Goal: Transaction & Acquisition: Purchase product/service

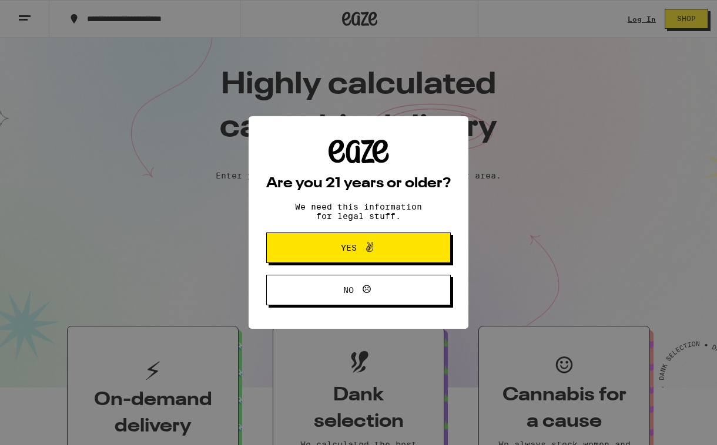
click at [423, 242] on button "Yes" at bounding box center [358, 248] width 185 height 31
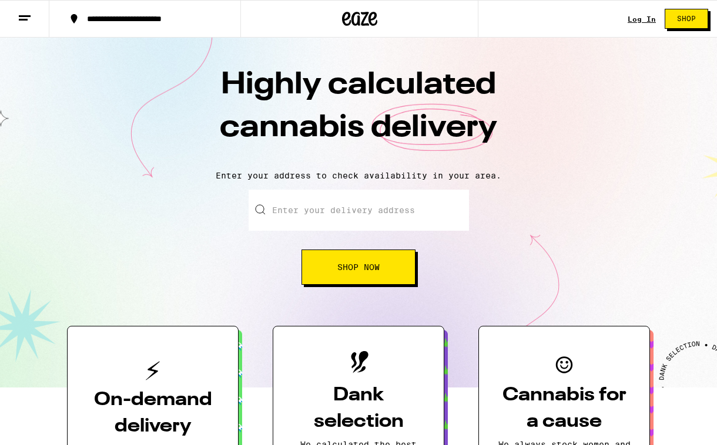
click at [636, 21] on link "Log In" at bounding box center [642, 19] width 28 height 8
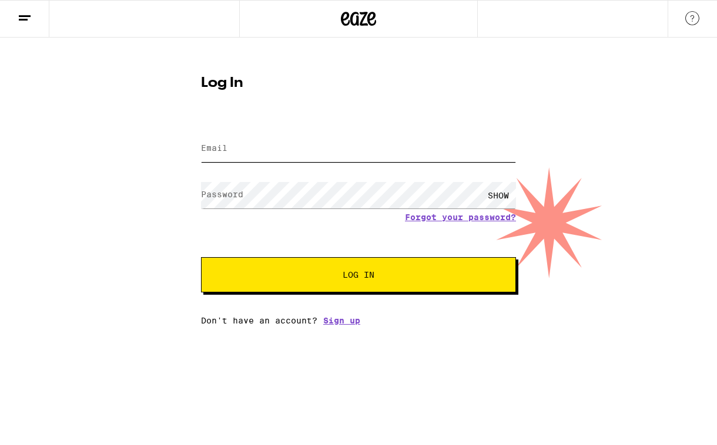
type input "[EMAIL_ADDRESS][DOMAIN_NAME]"
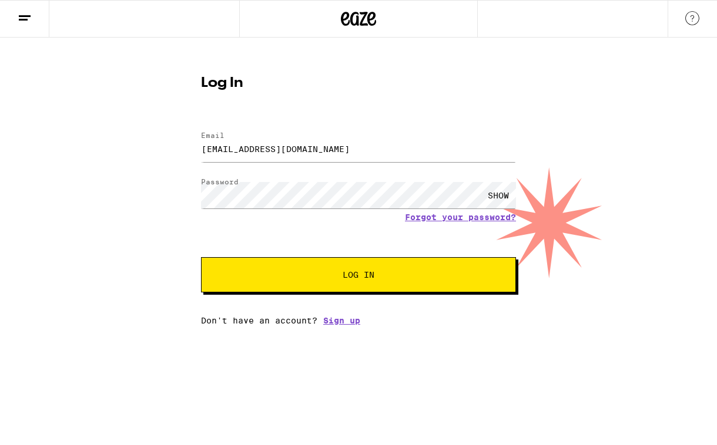
click at [361, 279] on span "Log In" at bounding box center [359, 275] width 32 height 8
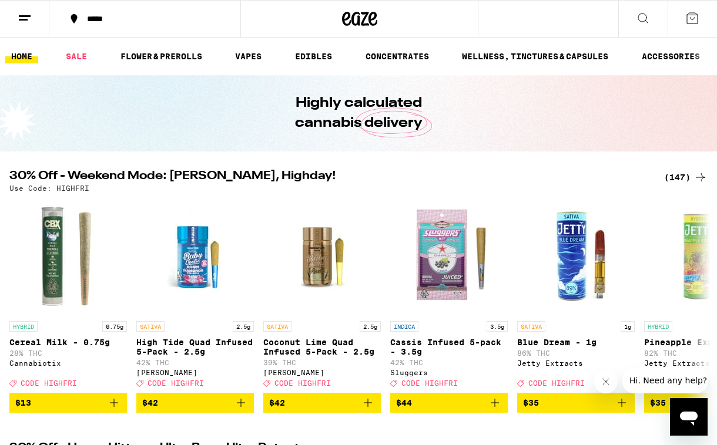
click at [223, 21] on button "*****" at bounding box center [144, 18] width 191 height 35
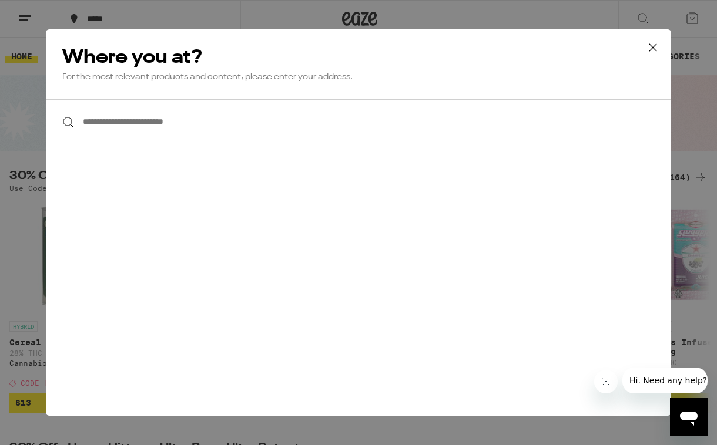
click at [186, 129] on input "**********" at bounding box center [358, 121] width 625 height 45
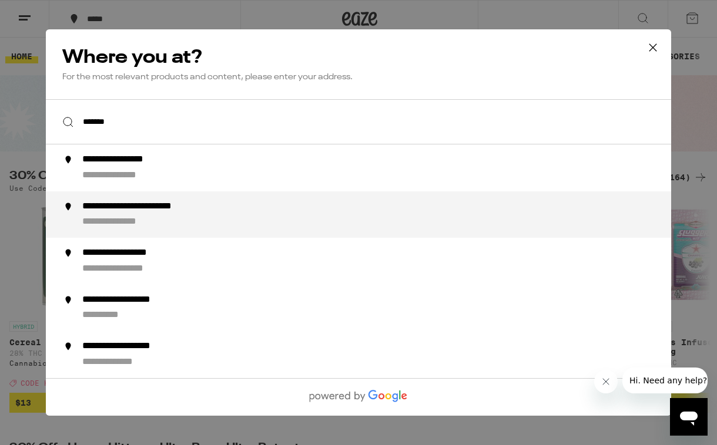
click at [170, 212] on div "**********" at bounding box center [158, 207] width 152 height 12
type input "**********"
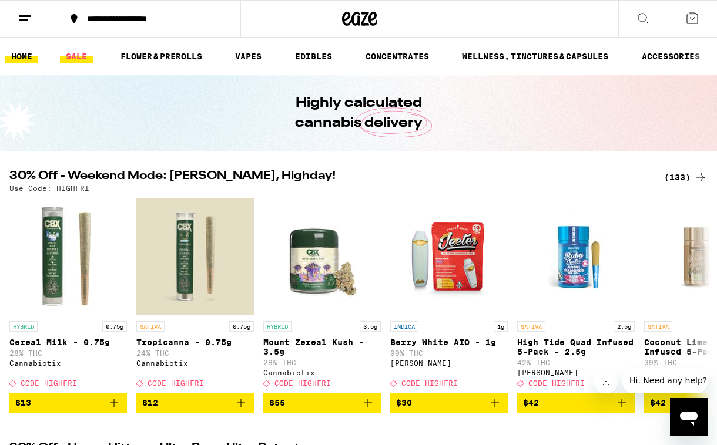
click at [83, 59] on link "SALE" at bounding box center [76, 56] width 33 height 14
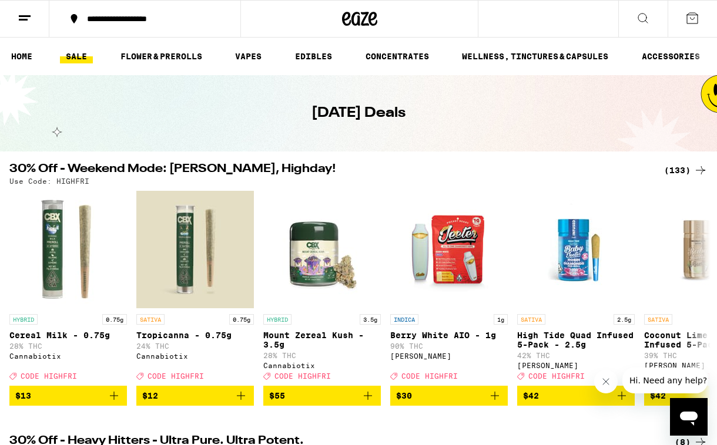
click at [678, 169] on div "(133)" at bounding box center [685, 170] width 43 height 14
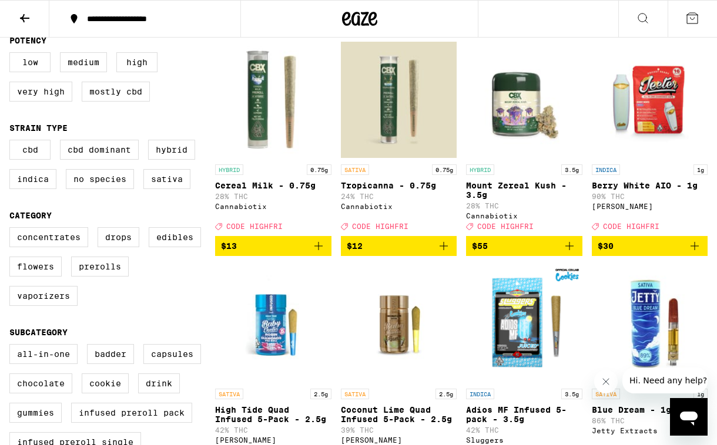
scroll to position [130, 0]
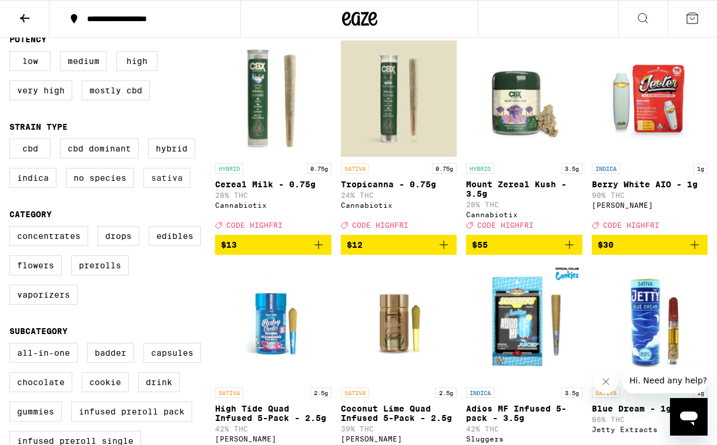
click at [174, 188] on label "Sativa" at bounding box center [166, 178] width 47 height 20
click at [12, 141] on input "Sativa" at bounding box center [12, 140] width 1 height 1
checkbox input "true"
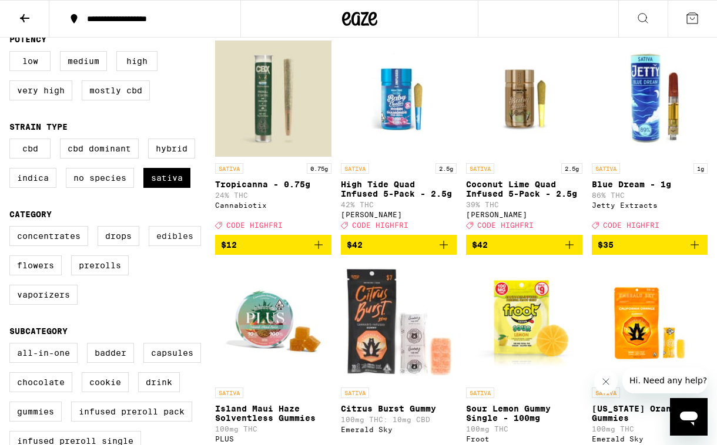
click at [179, 246] on label "Edibles" at bounding box center [175, 236] width 52 height 20
click at [12, 229] on input "Edibles" at bounding box center [12, 228] width 1 height 1
checkbox input "true"
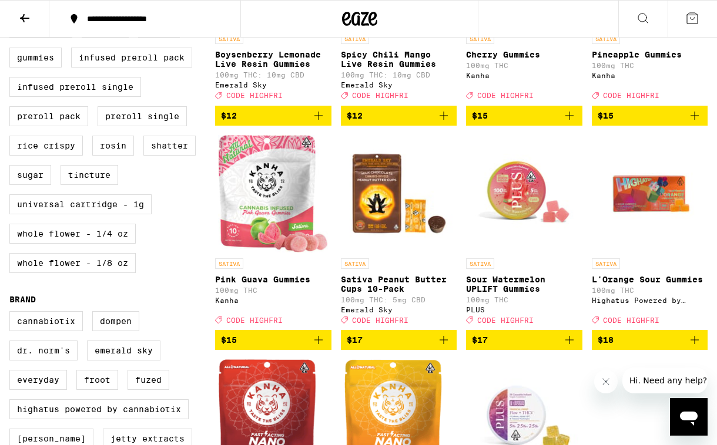
scroll to position [486, 0]
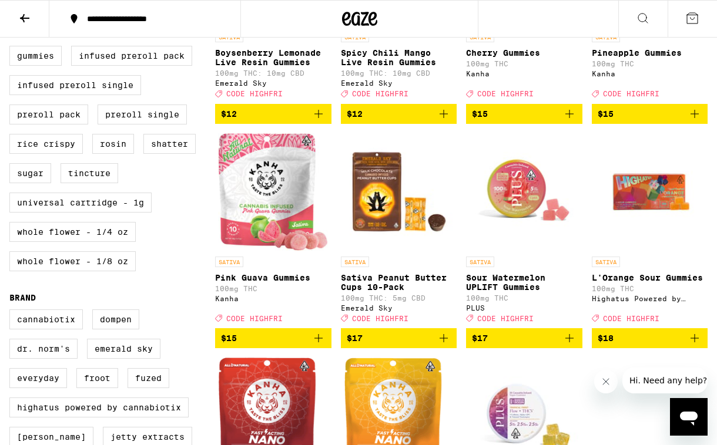
click at [318, 343] on icon "Add to bag" at bounding box center [318, 338] width 8 height 8
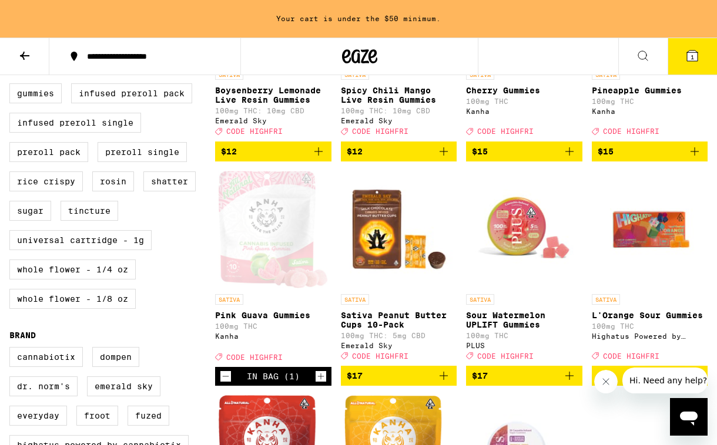
click at [323, 384] on icon "Increment" at bounding box center [321, 377] width 11 height 14
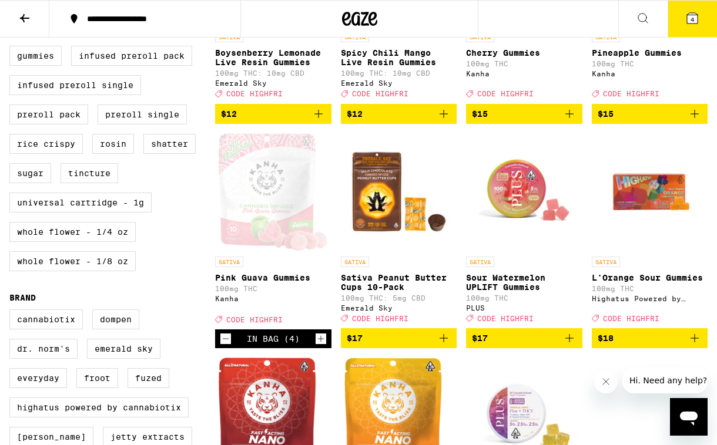
click at [323, 346] on icon "Increment" at bounding box center [321, 339] width 11 height 14
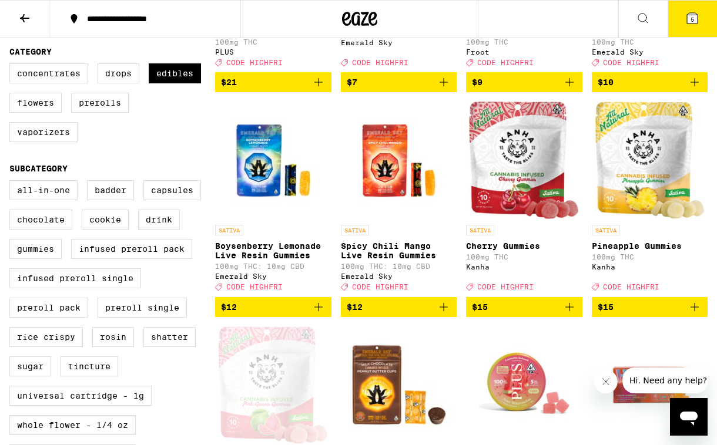
scroll to position [291, 0]
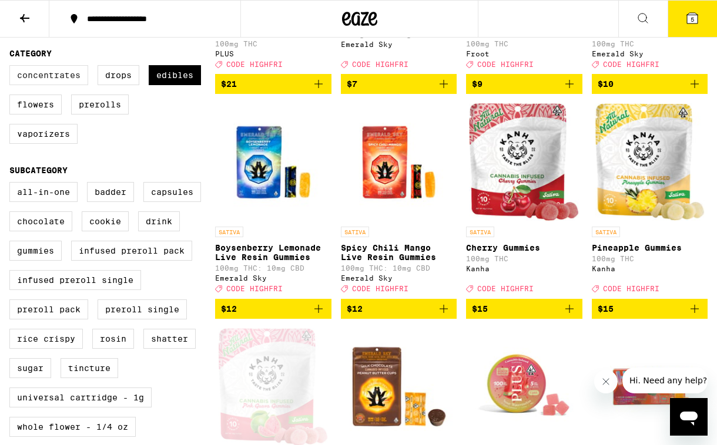
click at [72, 83] on label "Concentrates" at bounding box center [48, 75] width 79 height 20
click at [12, 68] on input "Concentrates" at bounding box center [12, 67] width 1 height 1
click at [72, 83] on label "Concentrates" at bounding box center [48, 75] width 79 height 20
click at [12, 68] on input "Concentrates" at bounding box center [12, 67] width 1 height 1
checkbox input "false"
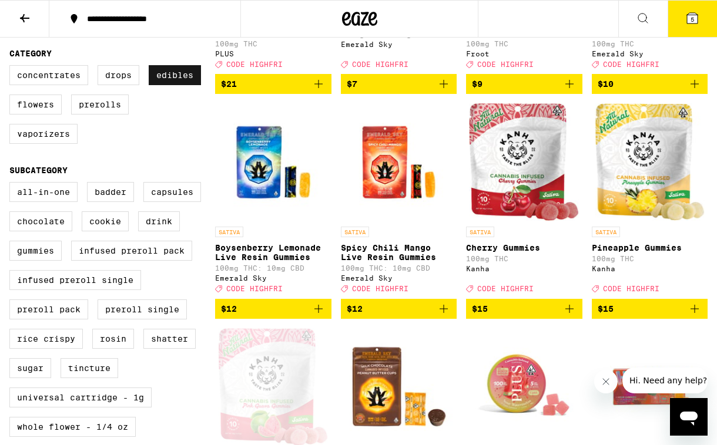
click at [163, 85] on label "Edibles" at bounding box center [175, 75] width 52 height 20
click at [12, 68] on input "Edibles" at bounding box center [12, 67] width 1 height 1
checkbox input "false"
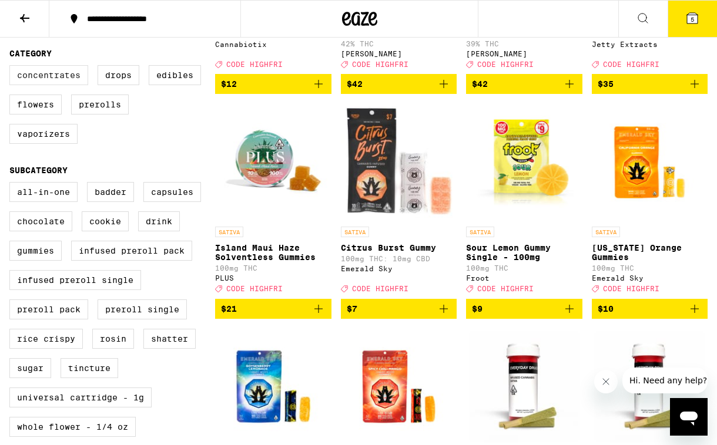
click at [78, 79] on label "Concentrates" at bounding box center [48, 75] width 79 height 20
click at [12, 68] on input "Concentrates" at bounding box center [12, 67] width 1 height 1
checkbox input "true"
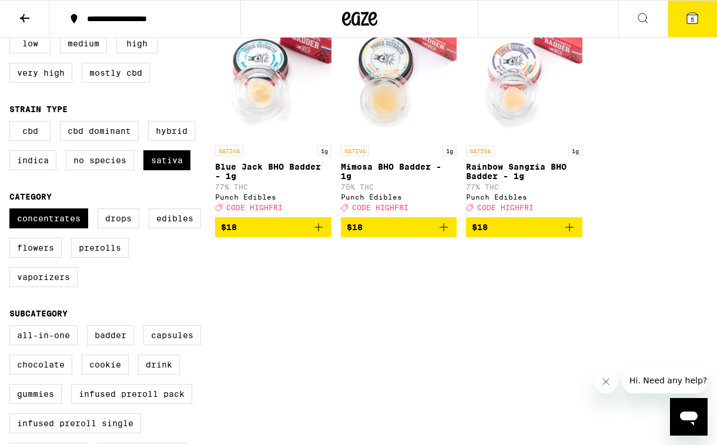
scroll to position [149, 0]
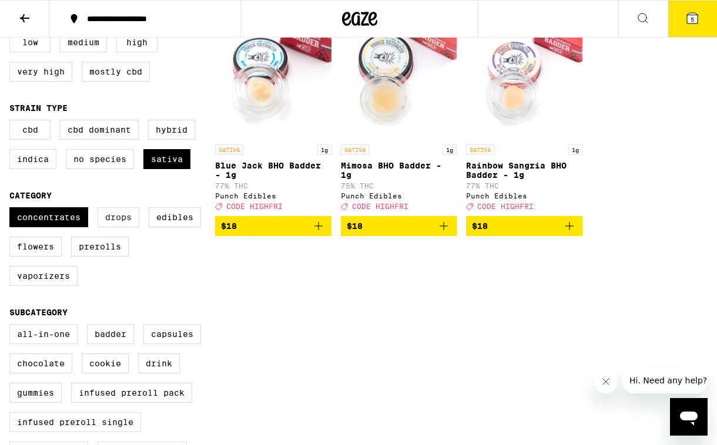
click at [119, 226] on label "Drops" at bounding box center [119, 217] width 42 height 20
click at [12, 210] on input "Drops" at bounding box center [12, 209] width 1 height 1
checkbox input "true"
click at [57, 226] on label "Concentrates" at bounding box center [48, 217] width 79 height 20
click at [12, 210] on input "Concentrates" at bounding box center [12, 209] width 1 height 1
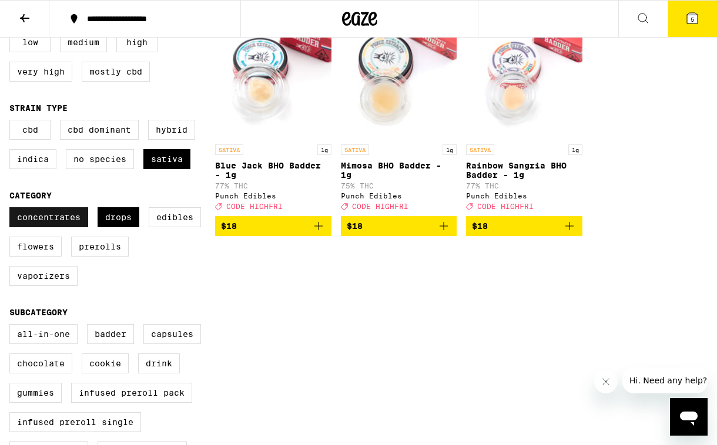
checkbox input "false"
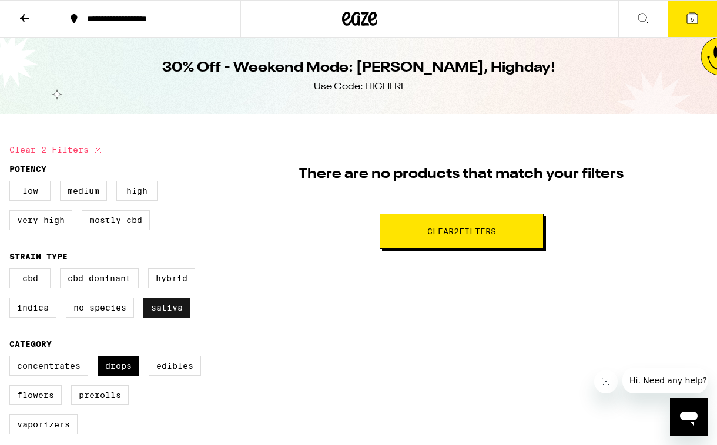
click at [180, 318] on label "Sativa" at bounding box center [166, 308] width 47 height 20
click at [12, 271] on input "Sativa" at bounding box center [12, 270] width 1 height 1
checkbox input "false"
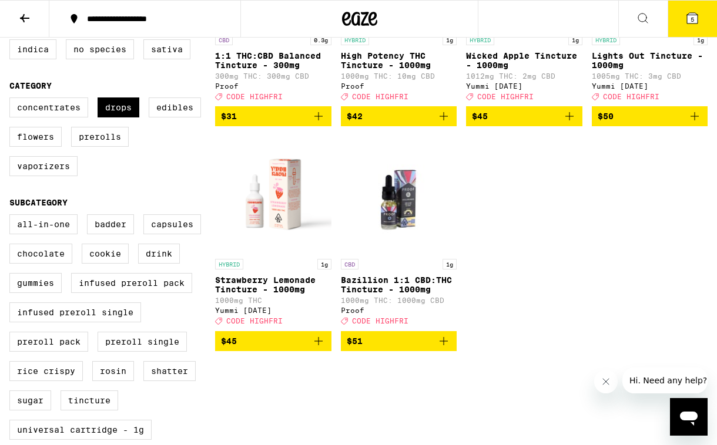
scroll to position [263, 0]
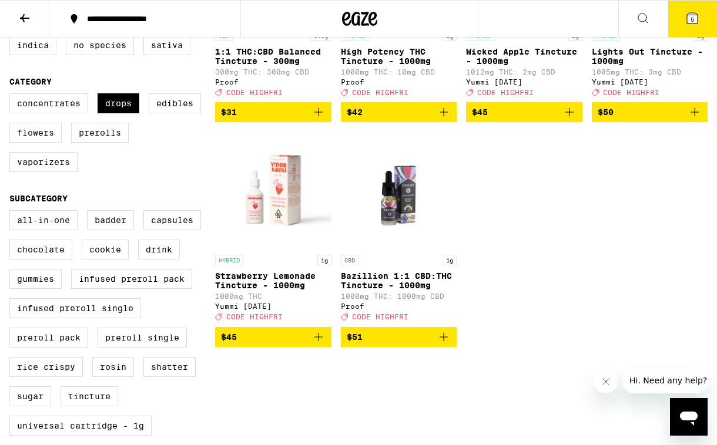
click at [273, 290] on p "Strawberry Lemonade Tincture - 1000mg" at bounding box center [273, 280] width 116 height 19
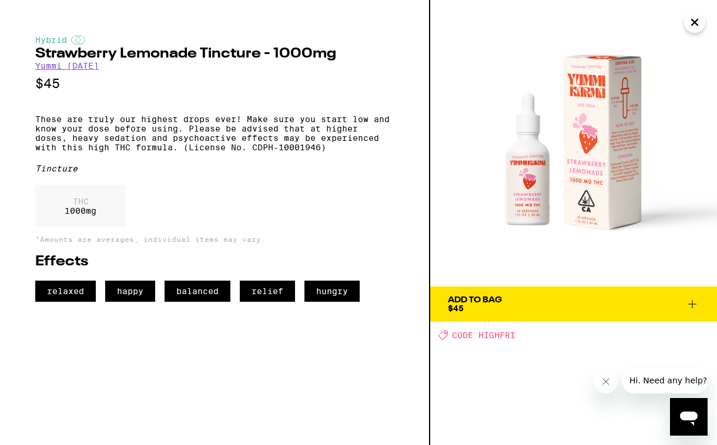
click at [693, 21] on icon "Close" at bounding box center [695, 22] width 6 height 6
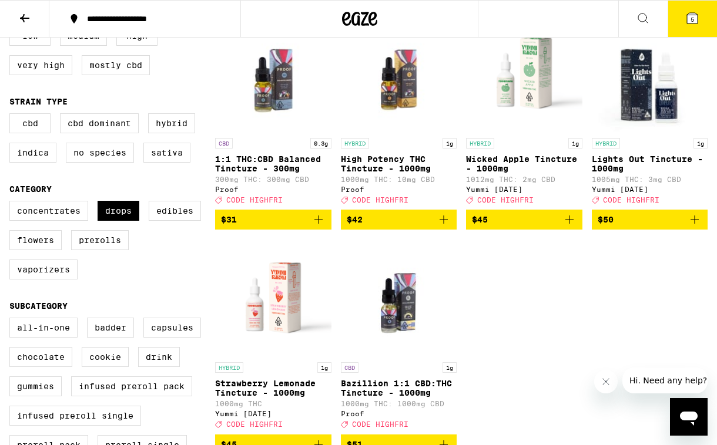
scroll to position [153, 0]
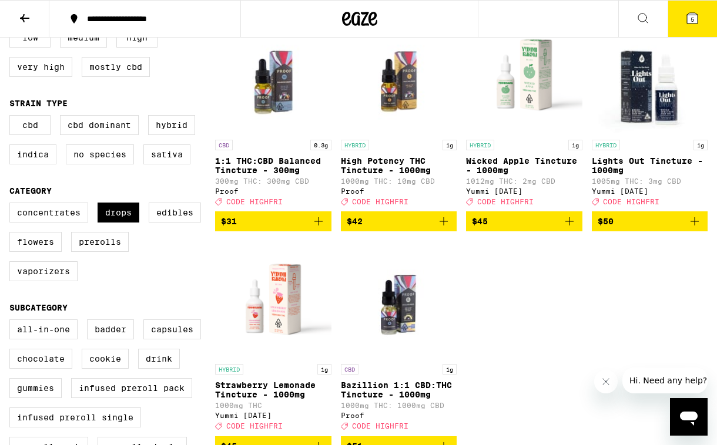
click at [446, 229] on icon "Add to bag" at bounding box center [444, 221] width 14 height 14
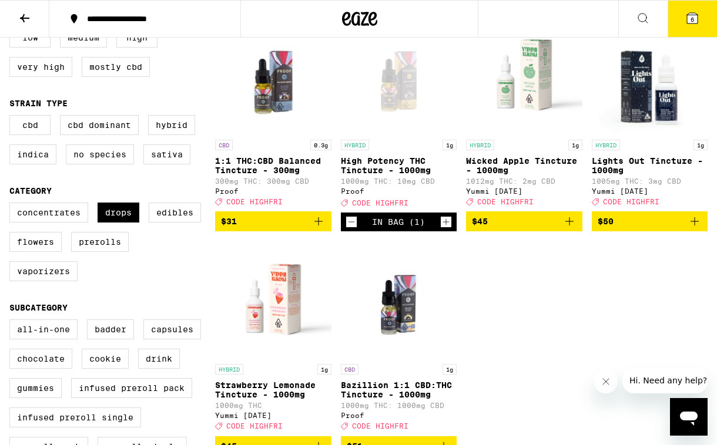
click at [698, 19] on icon at bounding box center [692, 18] width 14 height 14
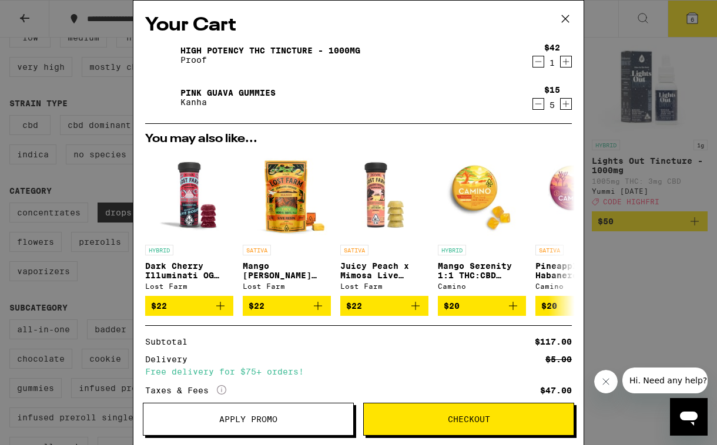
click at [257, 418] on span "Apply Promo" at bounding box center [248, 419] width 58 height 8
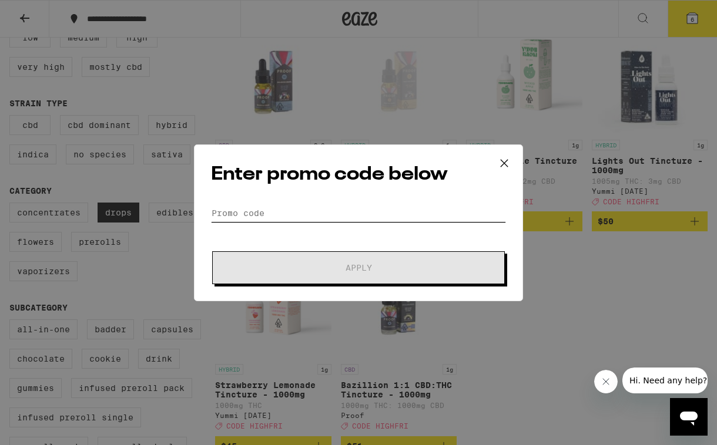
click at [344, 213] on input "Promo Code" at bounding box center [358, 213] width 295 height 18
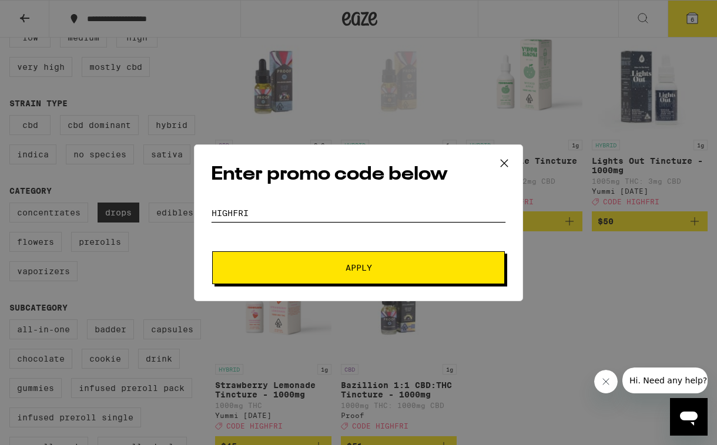
type input "highfri"
click at [367, 264] on span "Apply" at bounding box center [359, 268] width 26 height 8
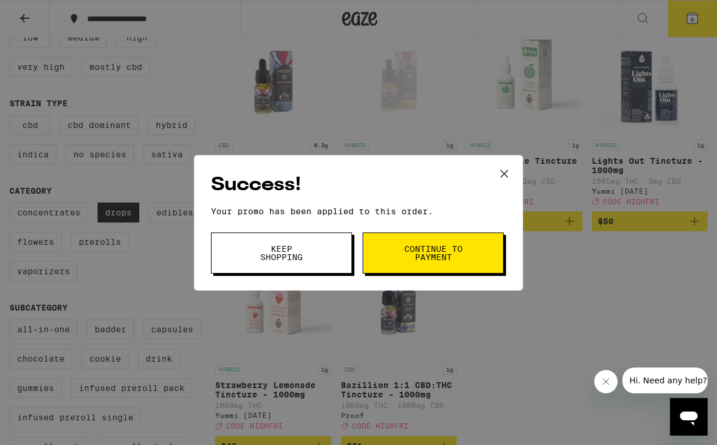
click at [403, 255] on span "Continue to payment" at bounding box center [433, 253] width 60 height 16
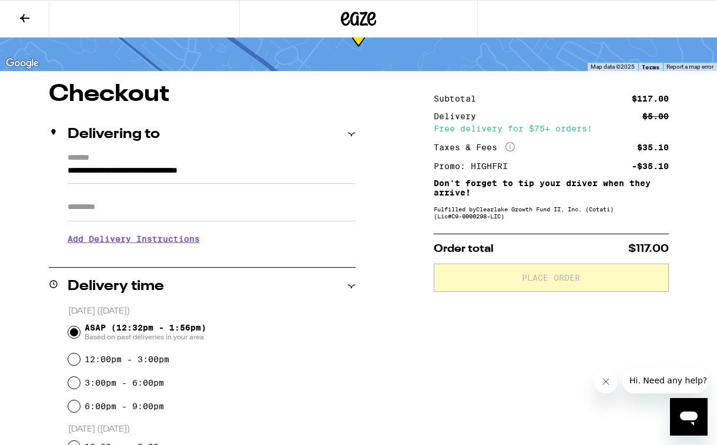
scroll to position [60, 0]
